Goal: Task Accomplishment & Management: Manage account settings

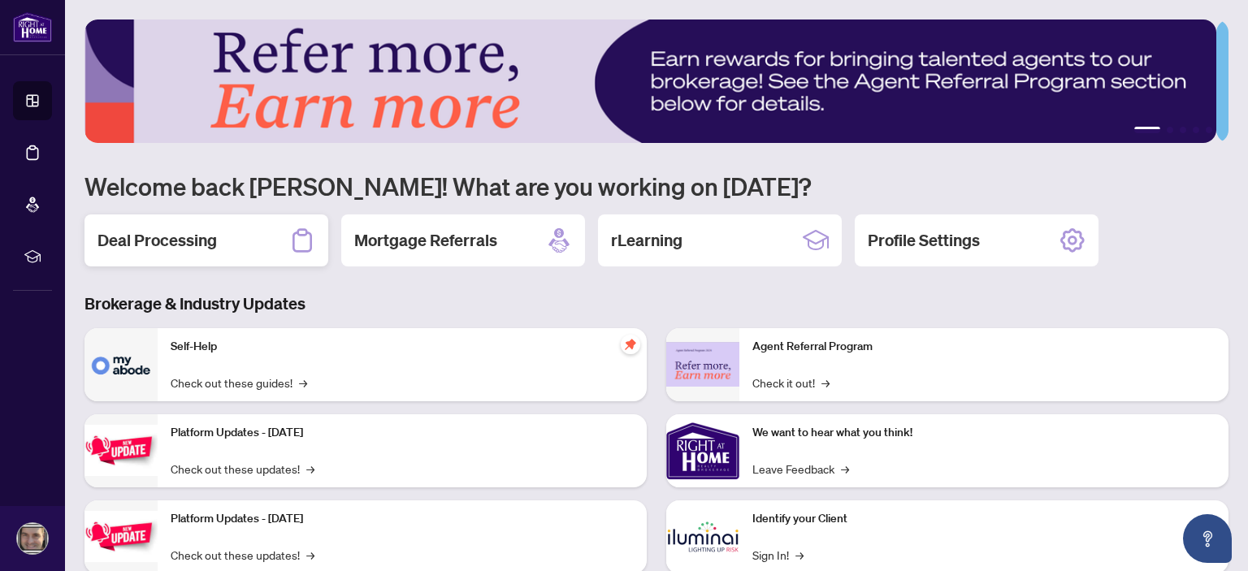
click at [192, 246] on h2 "Deal Processing" at bounding box center [157, 240] width 119 height 23
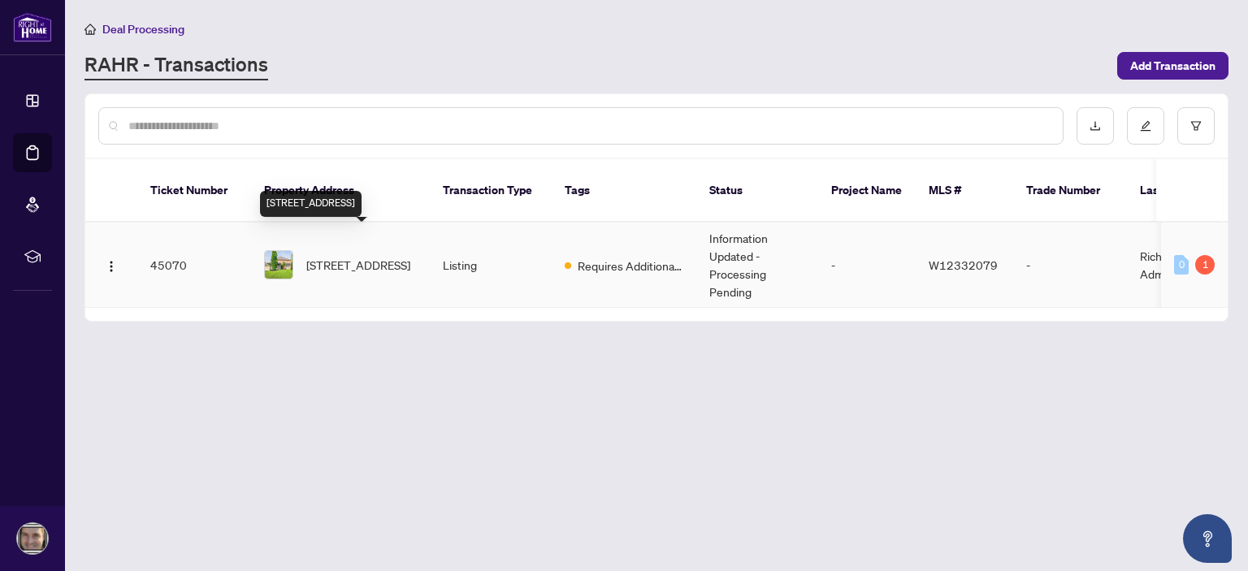
click at [378, 256] on span "[STREET_ADDRESS]" at bounding box center [358, 265] width 104 height 18
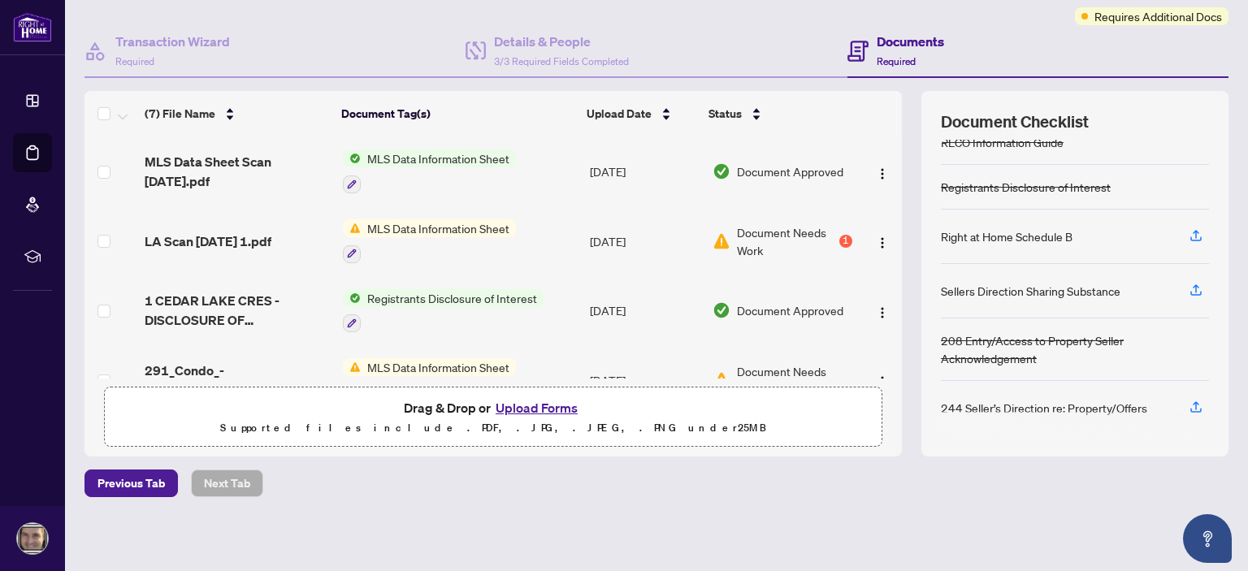
click at [533, 400] on button "Upload Forms" at bounding box center [537, 407] width 92 height 21
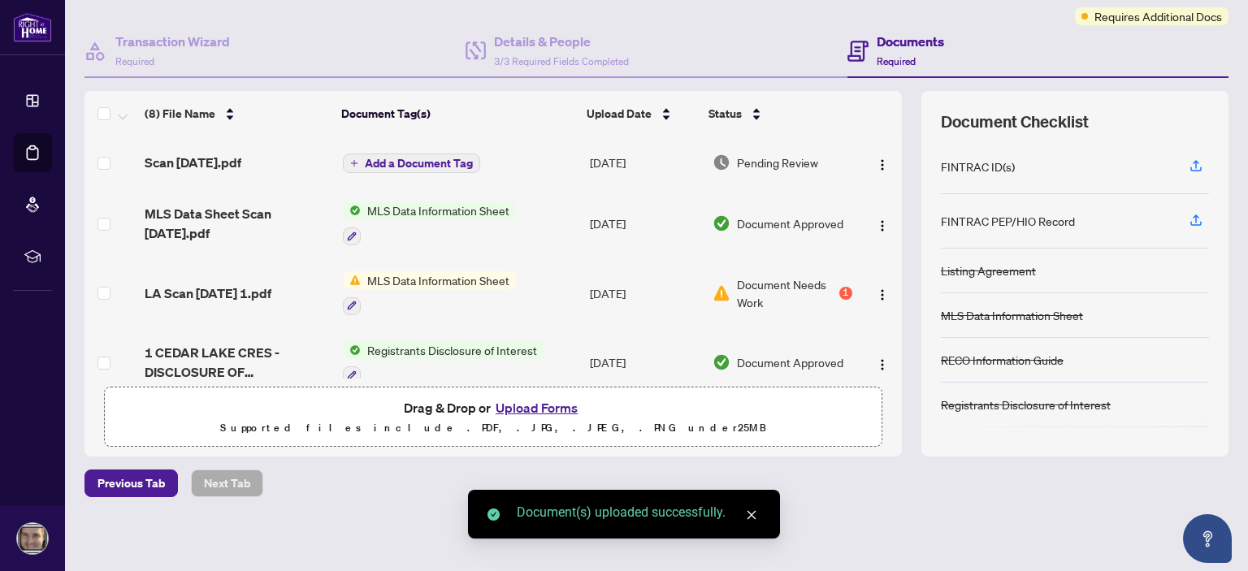
click at [412, 160] on span "Add a Document Tag" at bounding box center [419, 163] width 108 height 11
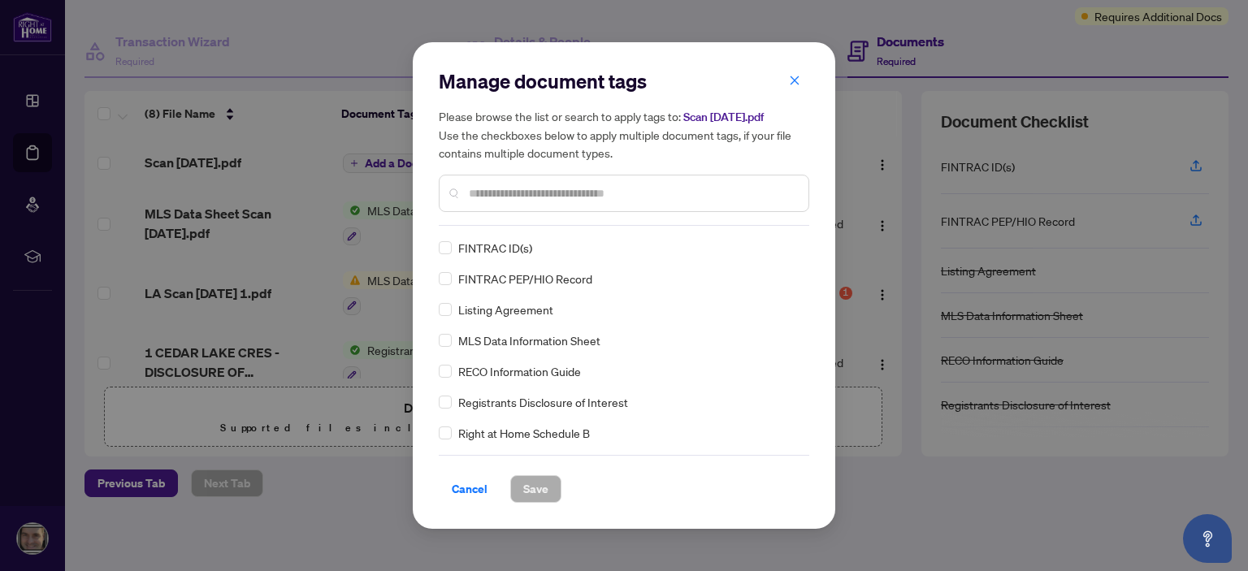
click at [510, 185] on input "text" at bounding box center [632, 194] width 327 height 18
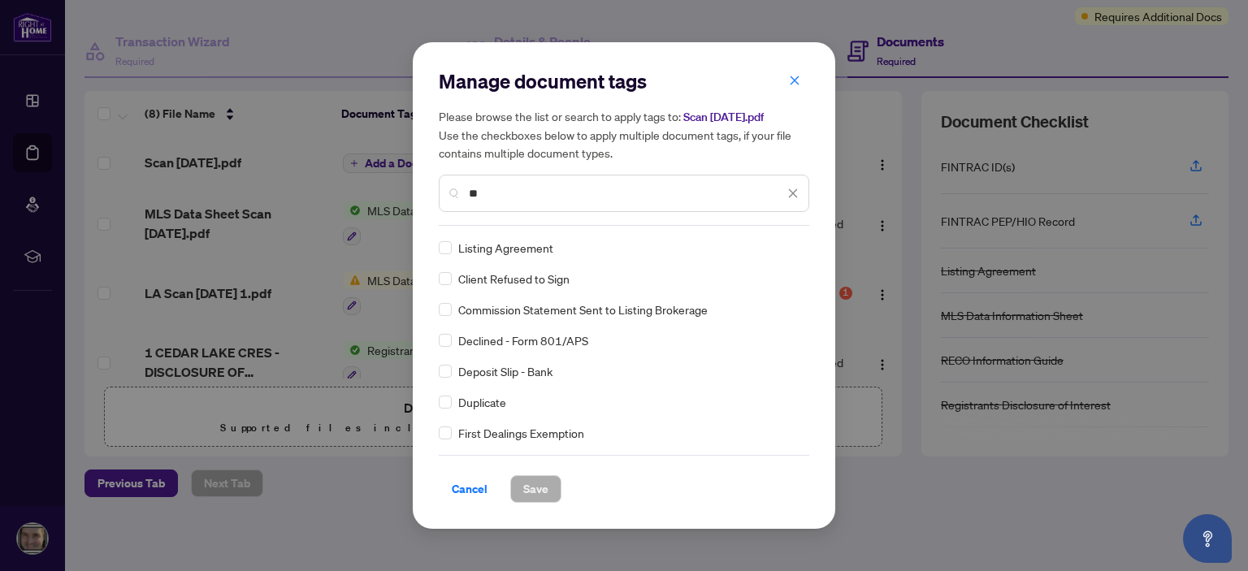
type input "**"
click at [527, 484] on span "Save" at bounding box center [535, 489] width 25 height 26
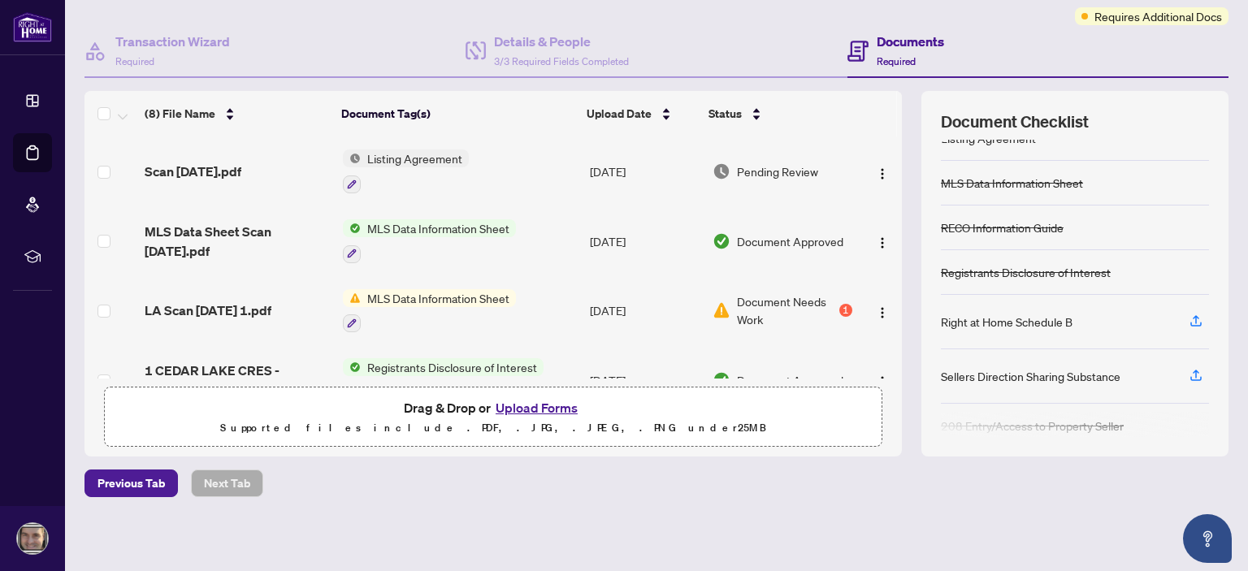
scroll to position [218, 0]
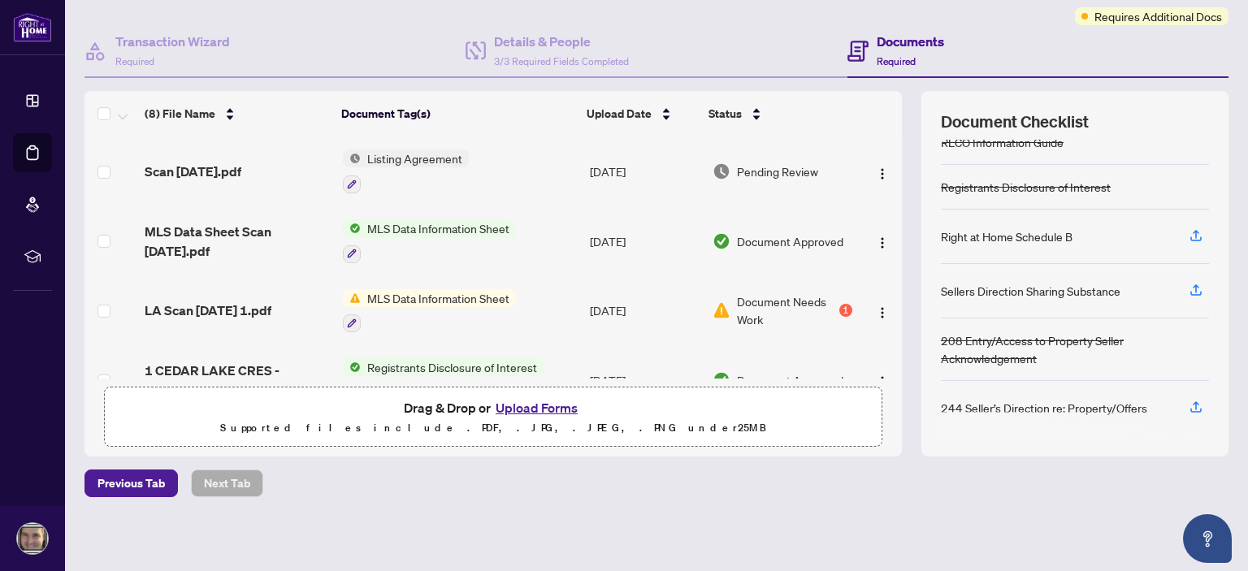
click at [566, 402] on button "Upload Forms" at bounding box center [537, 407] width 92 height 21
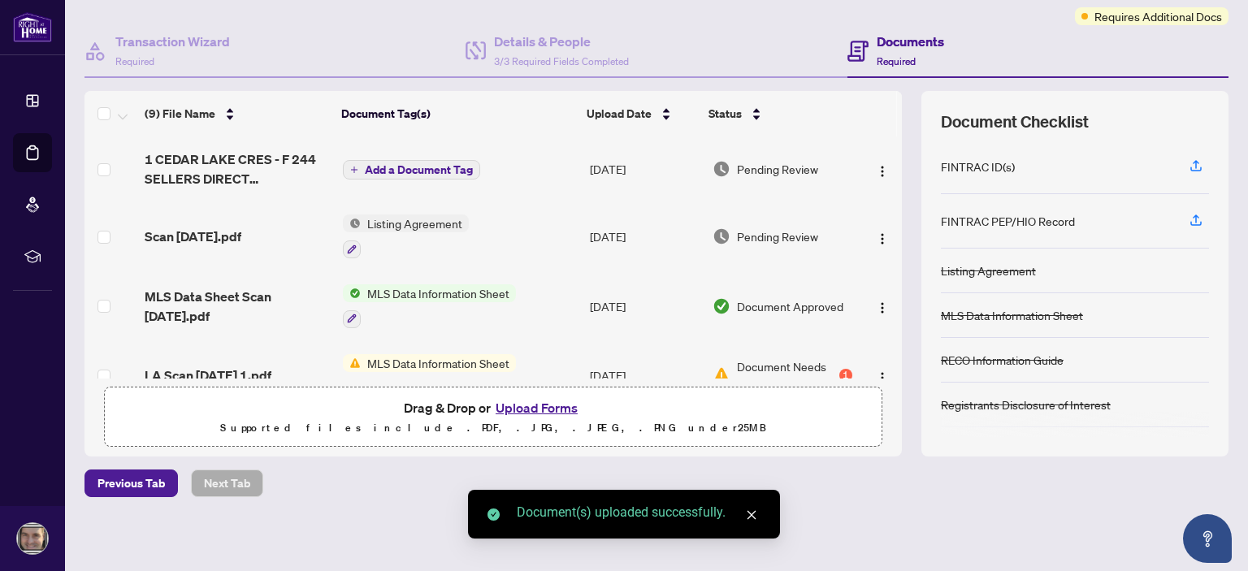
click at [455, 172] on span "Add a Document Tag" at bounding box center [419, 169] width 108 height 11
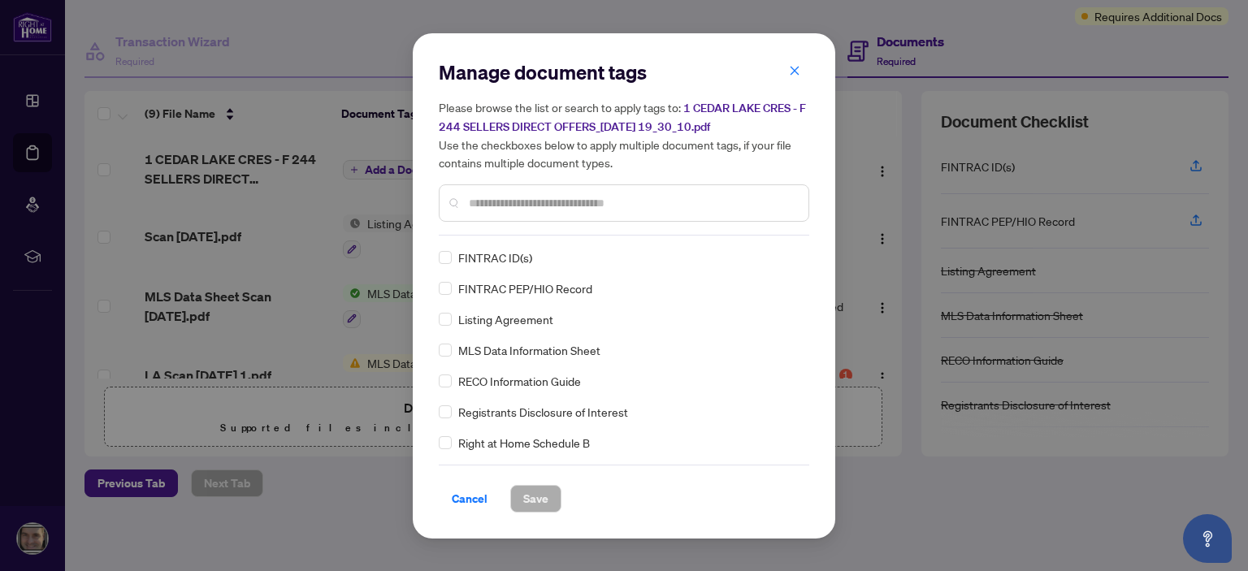
click at [491, 206] on input "text" at bounding box center [632, 203] width 327 height 18
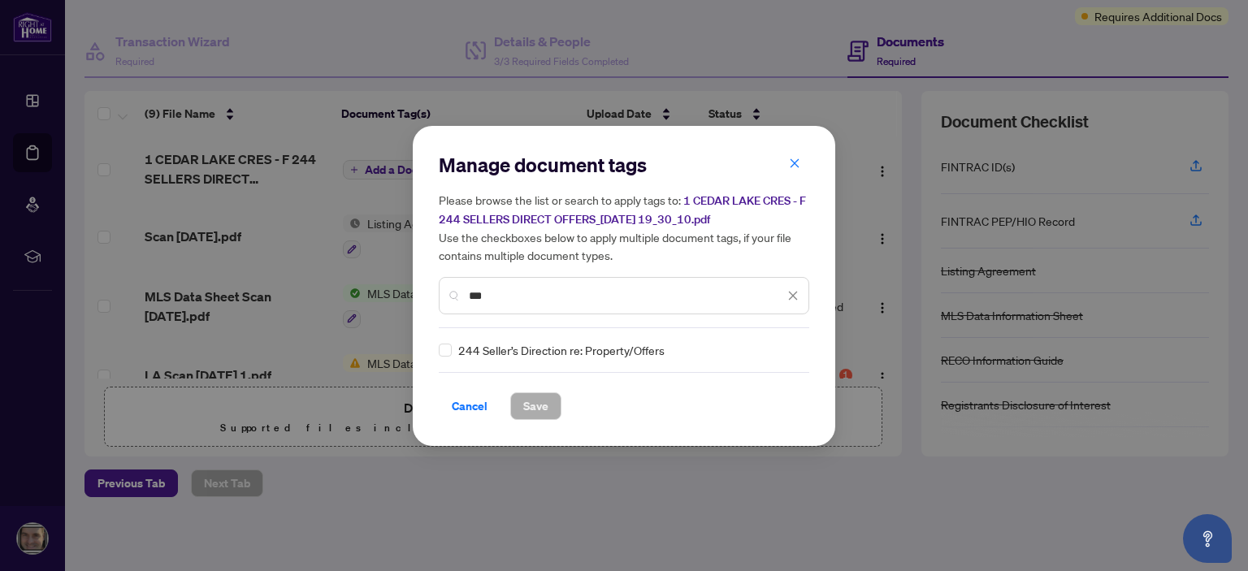
type input "***"
click at [523, 405] on span "Save" at bounding box center [535, 406] width 25 height 26
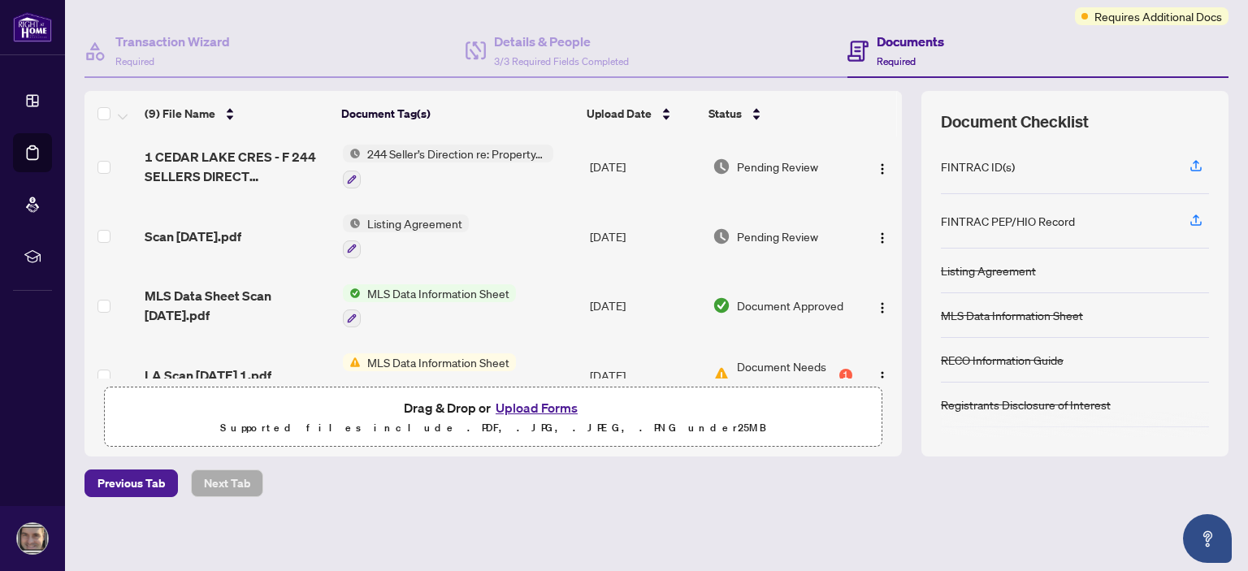
scroll to position [209, 0]
